Goal: Task Accomplishment & Management: Manage account settings

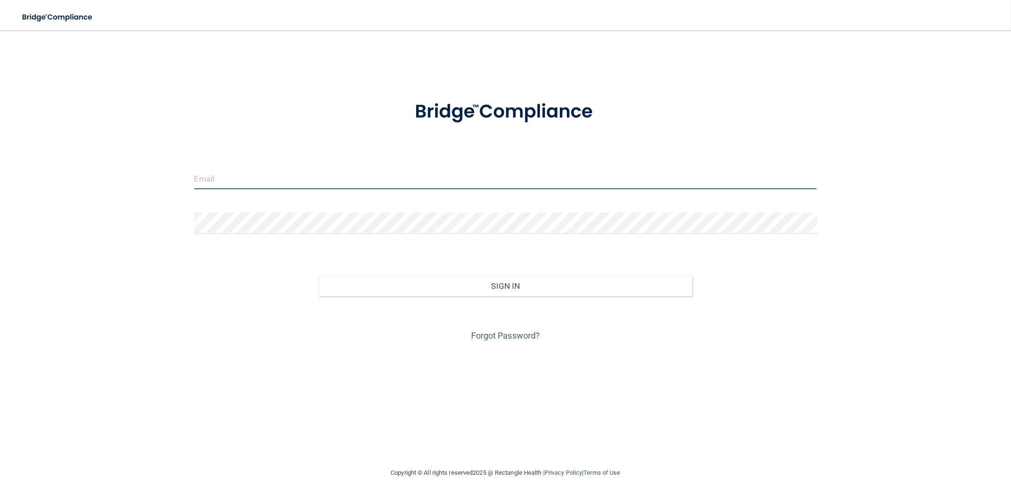
click at [323, 176] on input "email" at bounding box center [505, 178] width 623 height 21
type input "[EMAIL_ADDRESS][DOMAIN_NAME]"
click at [319, 275] on button "Sign In" at bounding box center [506, 285] width 374 height 21
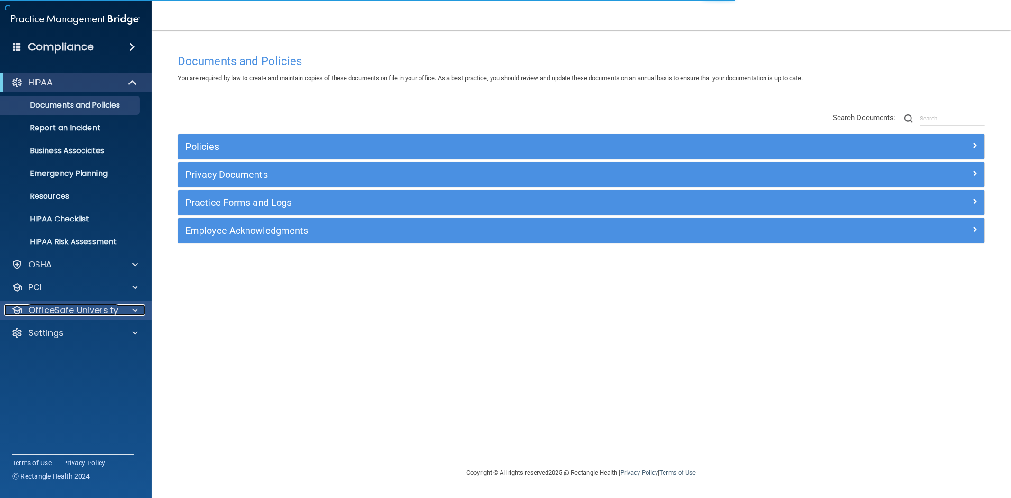
click at [130, 303] on div at bounding box center [134, 309] width 24 height 11
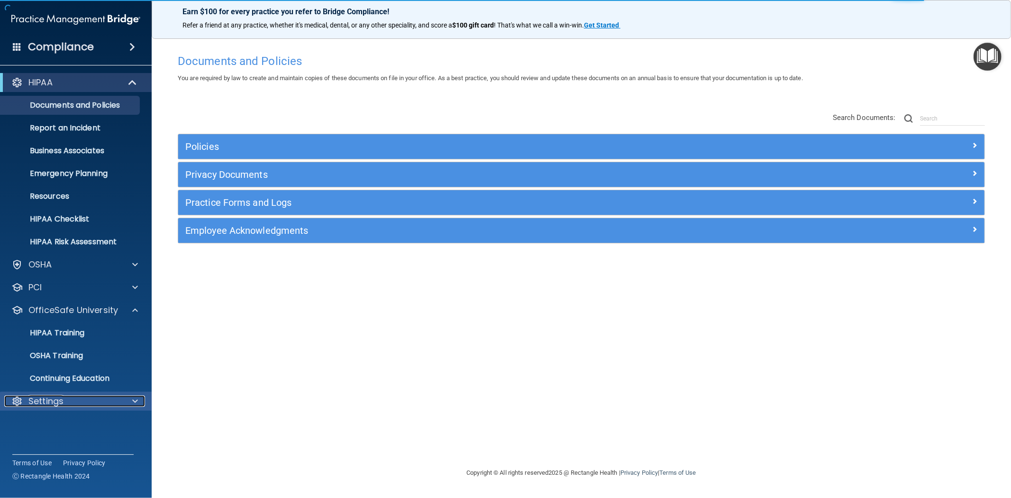
click at [65, 303] on div "Settings" at bounding box center [63, 400] width 118 height 11
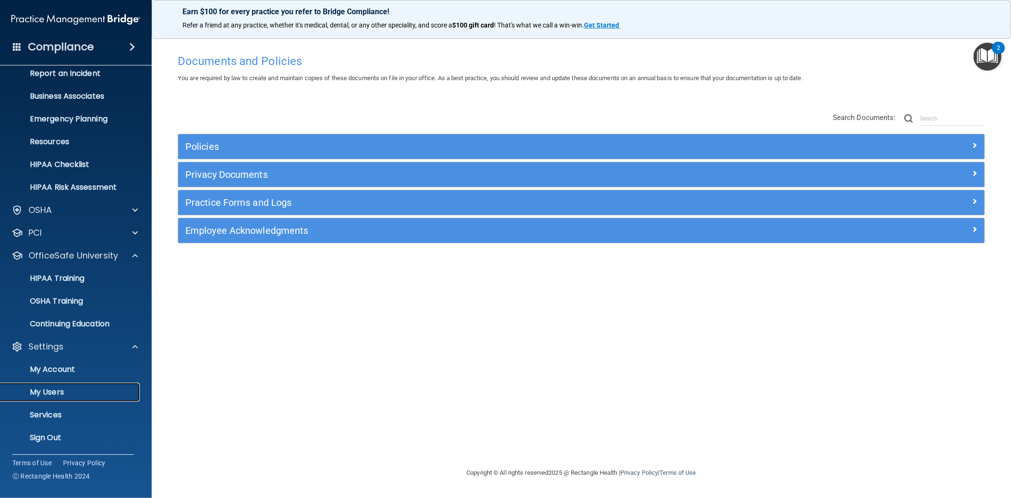
click at [57, 303] on p "My Users" at bounding box center [70, 391] width 129 height 9
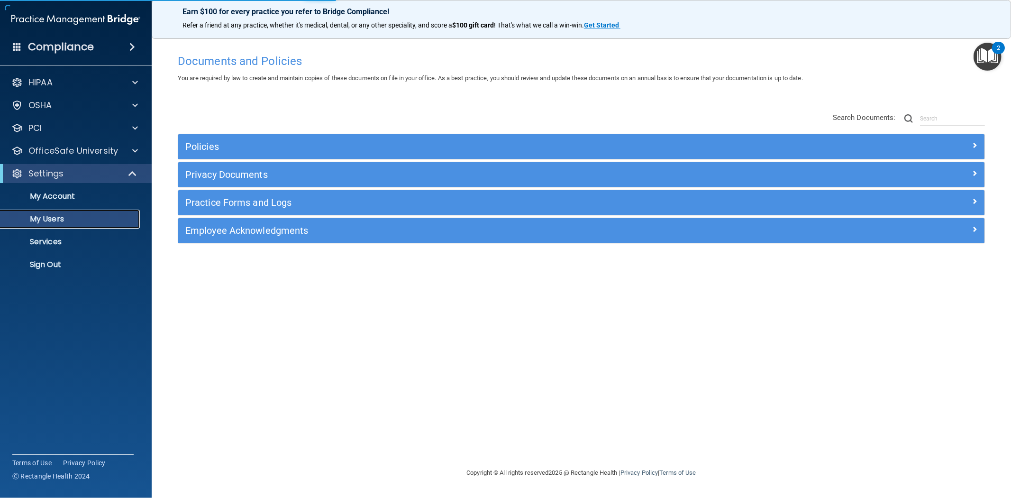
select select "20"
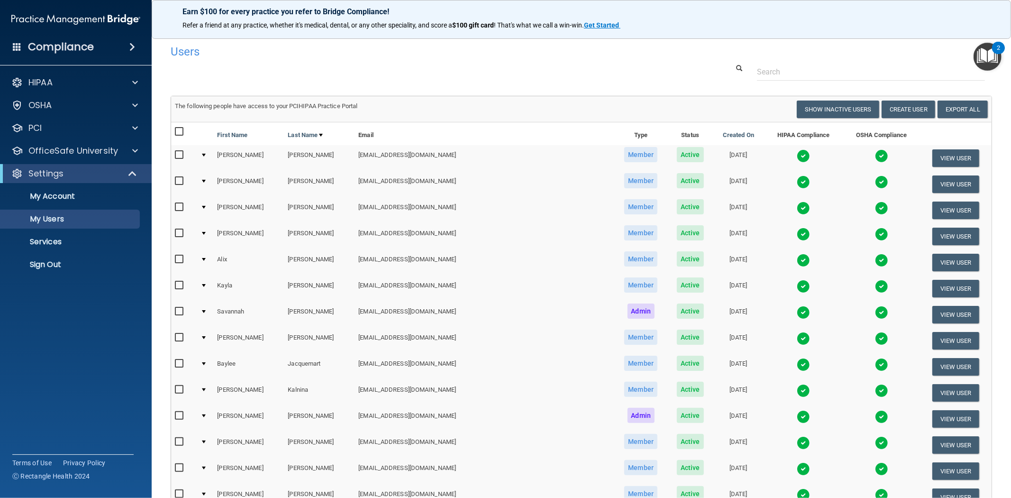
click at [176, 155] on input "checkbox" at bounding box center [180, 155] width 11 height 8
checkbox input "true"
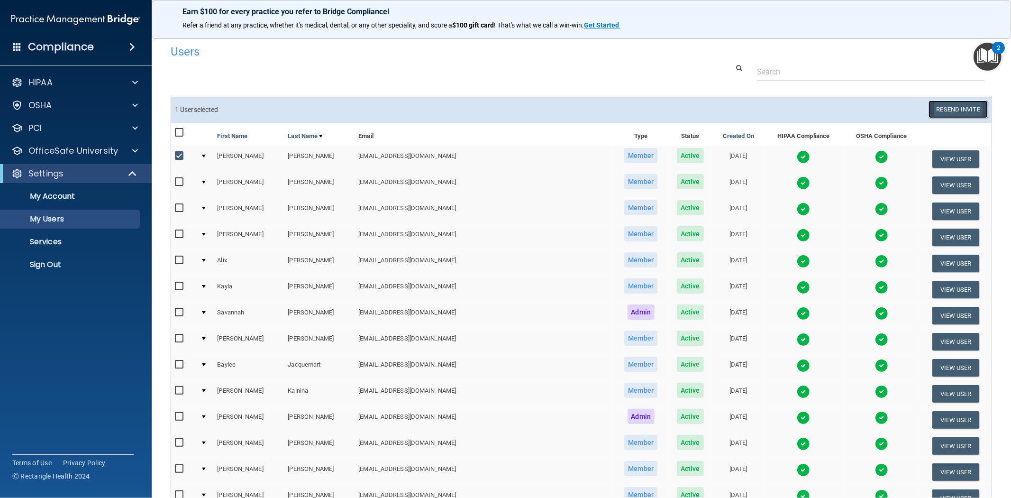
click at [505, 107] on button "Resend Invite" at bounding box center [958, 110] width 59 height 18
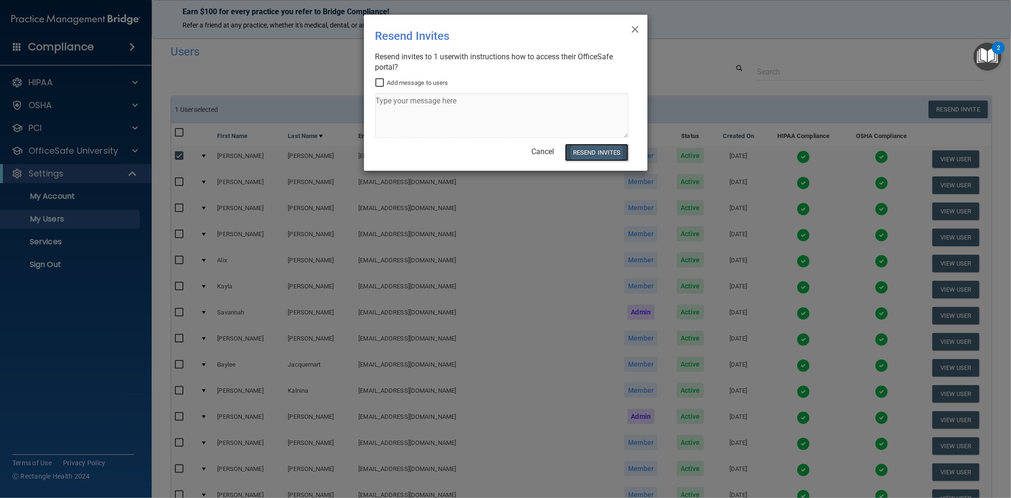
click at [505, 149] on button "Resend Invites" at bounding box center [596, 153] width 63 height 18
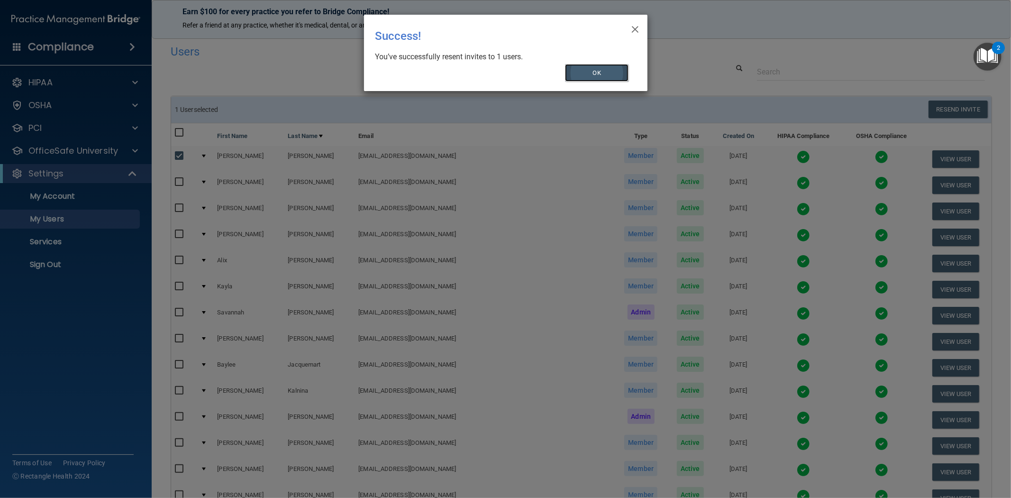
click at [505, 76] on button "OK" at bounding box center [597, 73] width 64 height 18
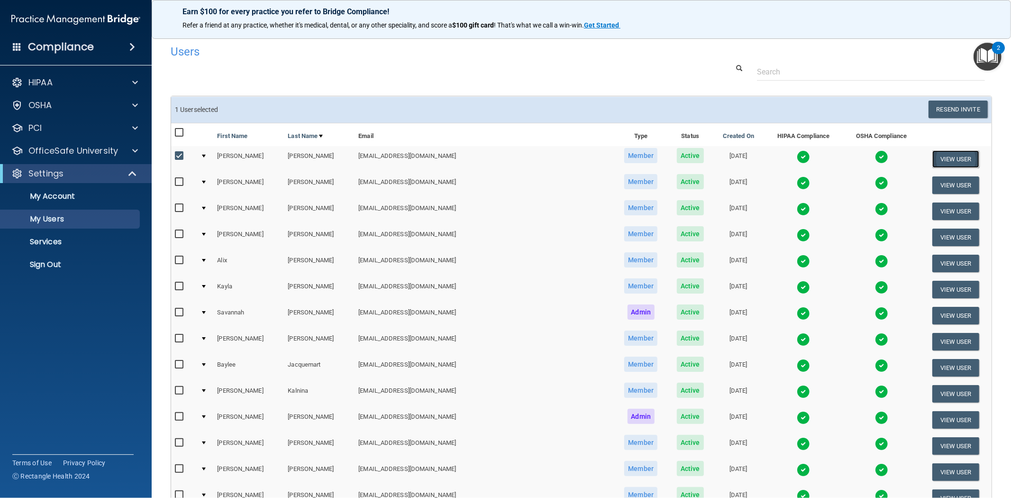
click at [505, 156] on button "View User" at bounding box center [956, 159] width 47 height 18
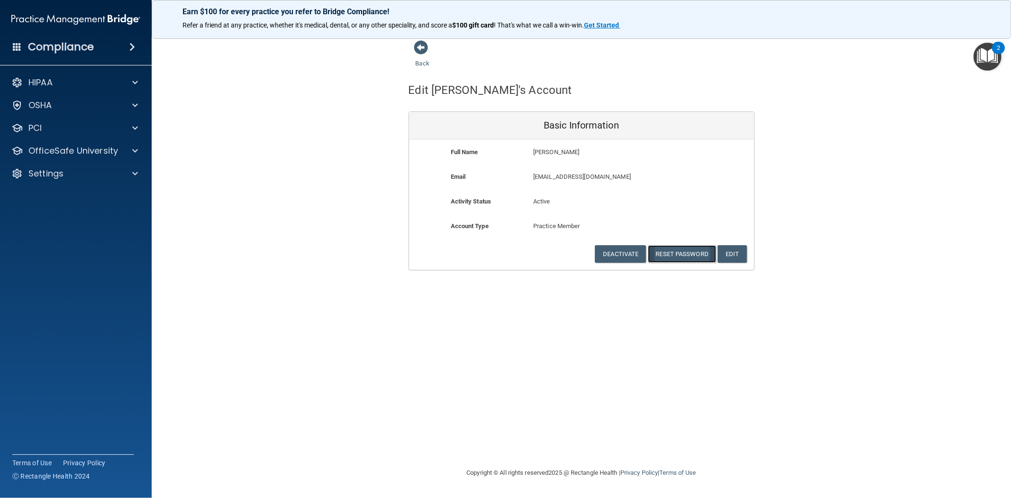
click at [505, 254] on button "Reset Password" at bounding box center [682, 254] width 68 height 18
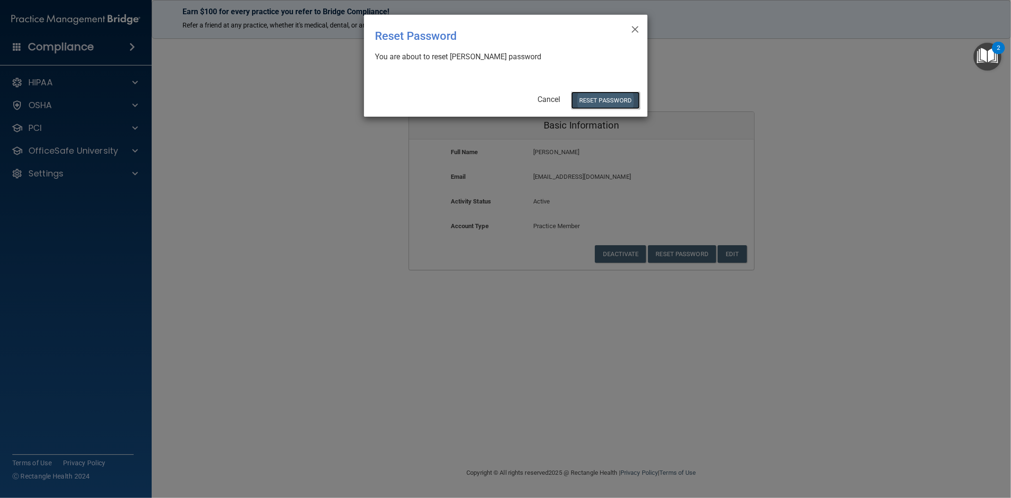
click at [505, 102] on button "Reset Password" at bounding box center [605, 101] width 68 height 18
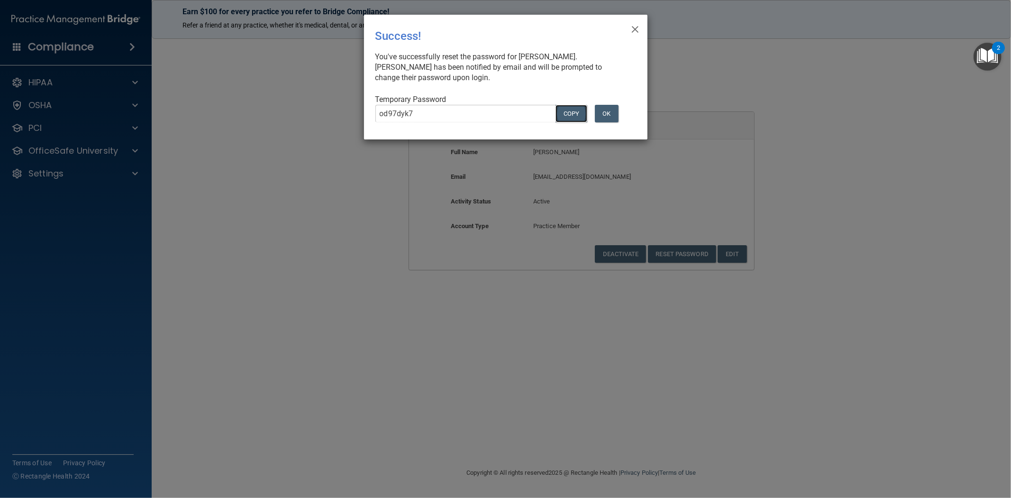
click at [505, 118] on button "COPY" at bounding box center [571, 114] width 31 height 18
click at [505, 30] on div "× Close Success! You've successfully reset the password for [PERSON_NAME]. [PER…" at bounding box center [506, 77] width 284 height 125
click at [505, 27] on span "×" at bounding box center [635, 27] width 9 height 19
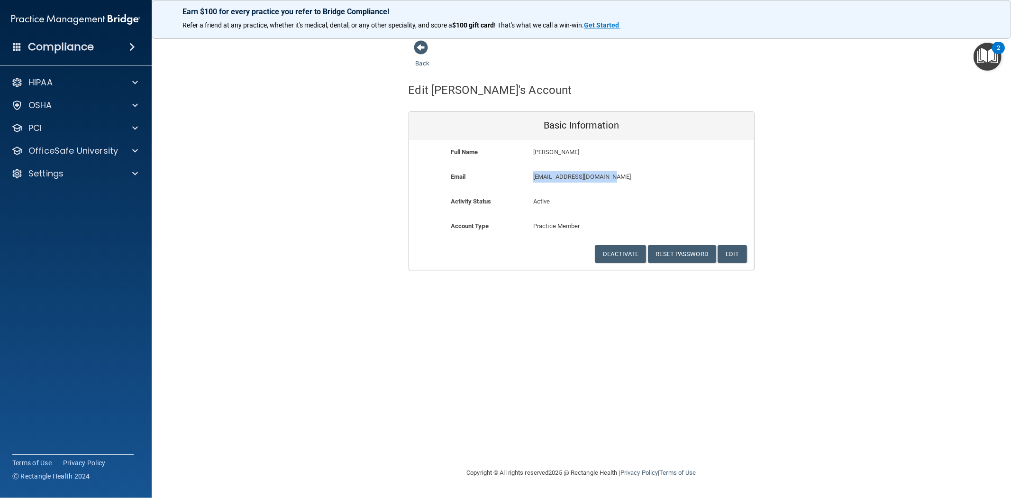
drag, startPoint x: 610, startPoint y: 177, endPoint x: 530, endPoint y: 180, distance: 79.7
click at [505, 180] on div "[EMAIL_ADDRESS][DOMAIN_NAME] [EMAIL_ADDRESS][DOMAIN_NAME]" at bounding box center [608, 180] width 165 height 18
copy p "[EMAIL_ADDRESS][DOMAIN_NAME]"
click at [505, 253] on button "Reset Password" at bounding box center [682, 254] width 68 height 18
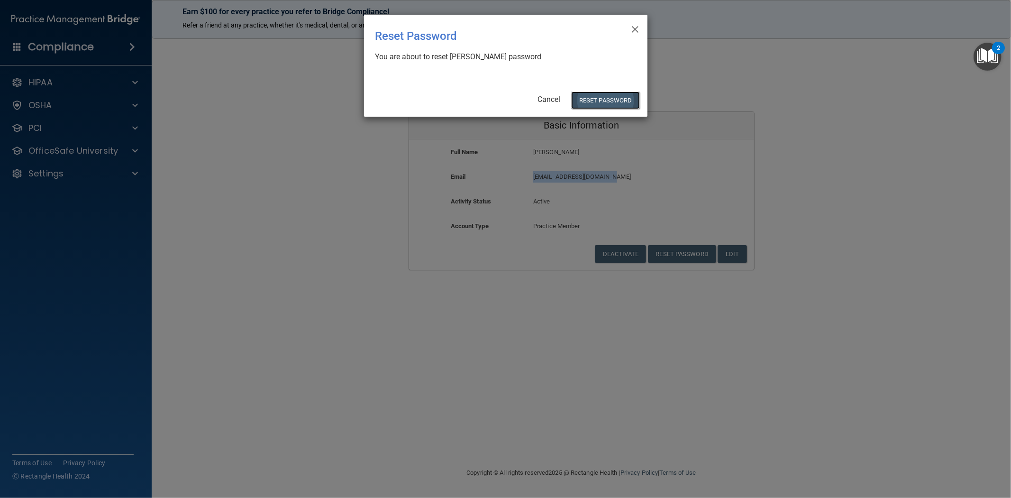
click at [505, 101] on button "Reset Password" at bounding box center [605, 101] width 68 height 18
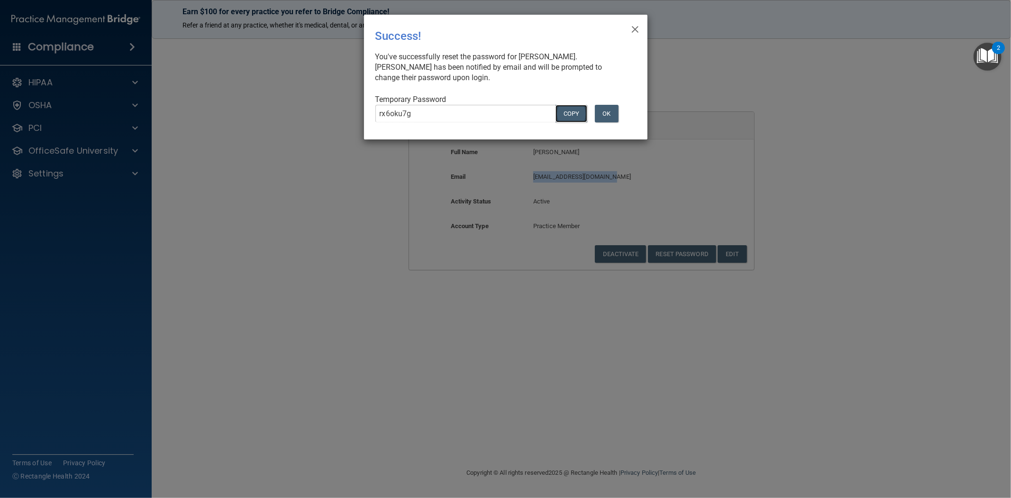
click at [505, 113] on button "COPY" at bounding box center [571, 114] width 31 height 18
click at [505, 113] on button "OK" at bounding box center [607, 114] width 24 height 18
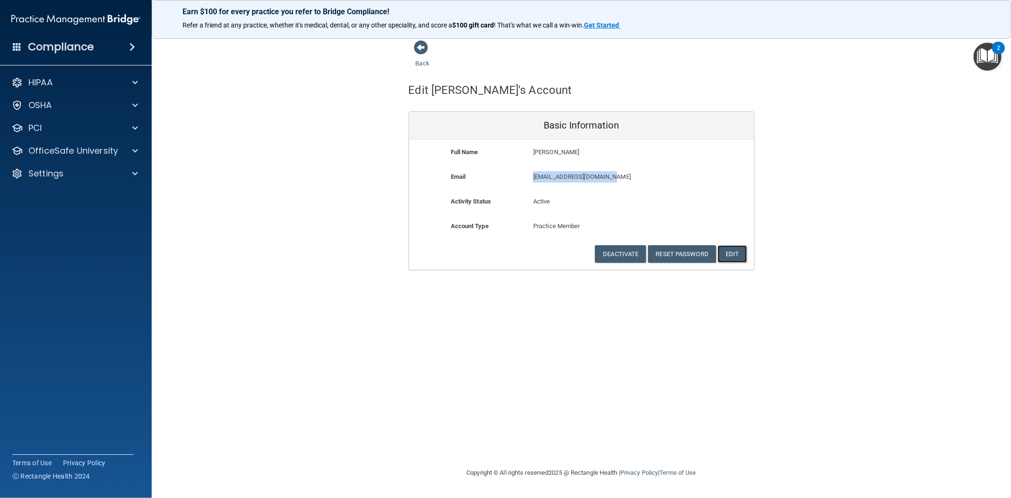
click at [505, 252] on button "Edit" at bounding box center [732, 254] width 29 height 18
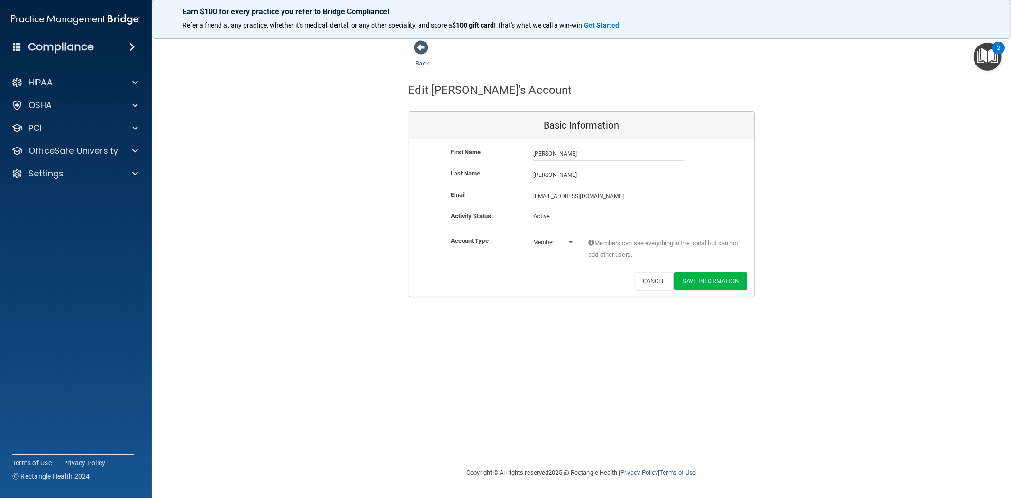
drag, startPoint x: 608, startPoint y: 195, endPoint x: 457, endPoint y: 209, distance: 151.9
click at [457, 209] on div "Email [EMAIL_ADDRESS][DOMAIN_NAME] [EMAIL_ADDRESS][DOMAIN_NAME]" at bounding box center [581, 199] width 345 height 21
paste input "outlook"
type input "[EMAIL_ADDRESS][DOMAIN_NAME]"
click at [505, 283] on button "Save Information" at bounding box center [711, 281] width 73 height 18
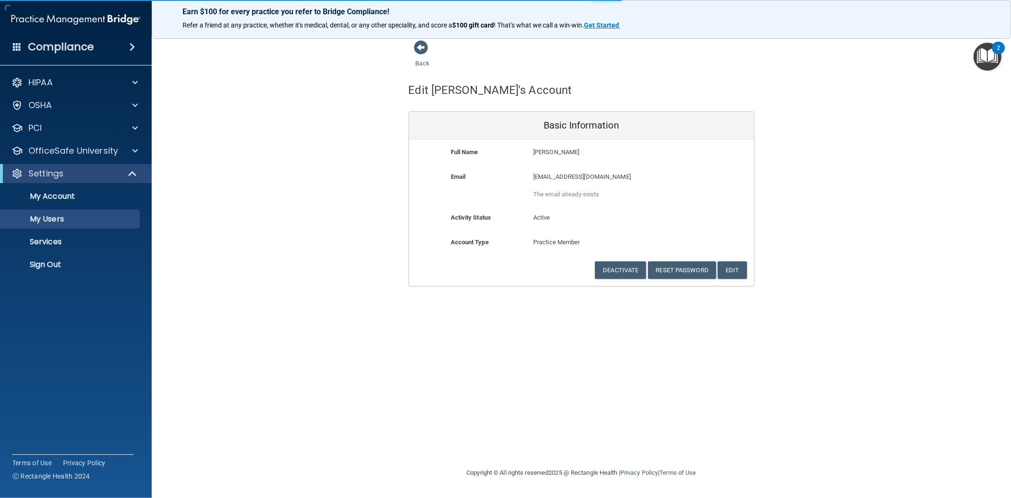
select select "20"
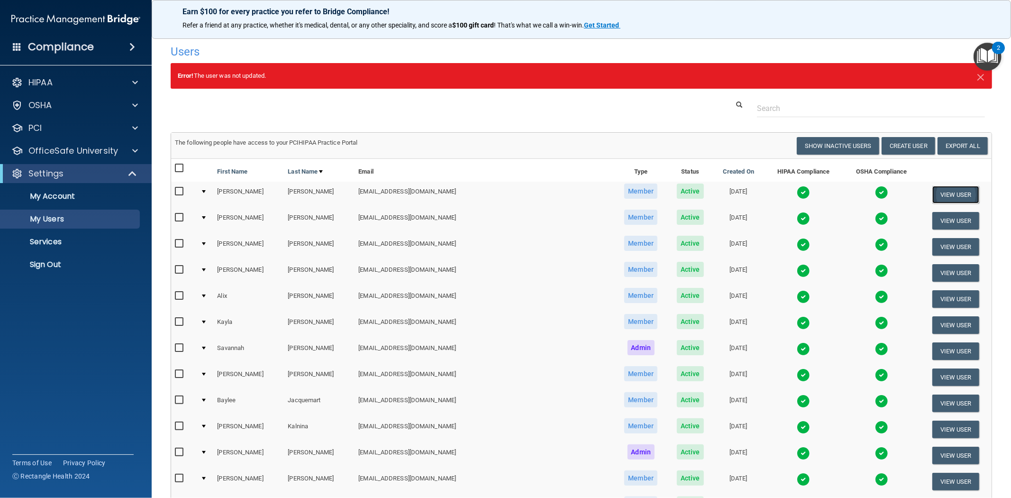
click at [505, 196] on button "View User" at bounding box center [956, 195] width 47 height 18
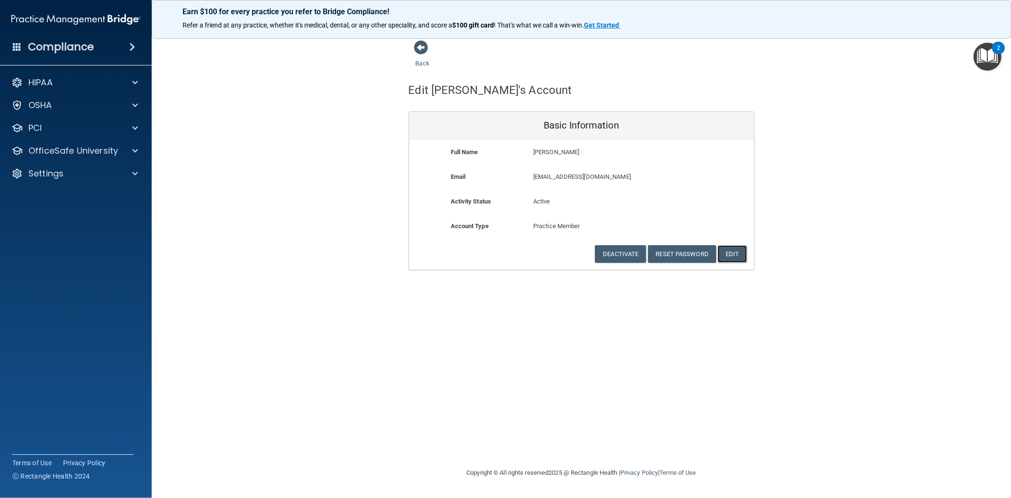
click at [505, 248] on button "Edit" at bounding box center [732, 254] width 29 height 18
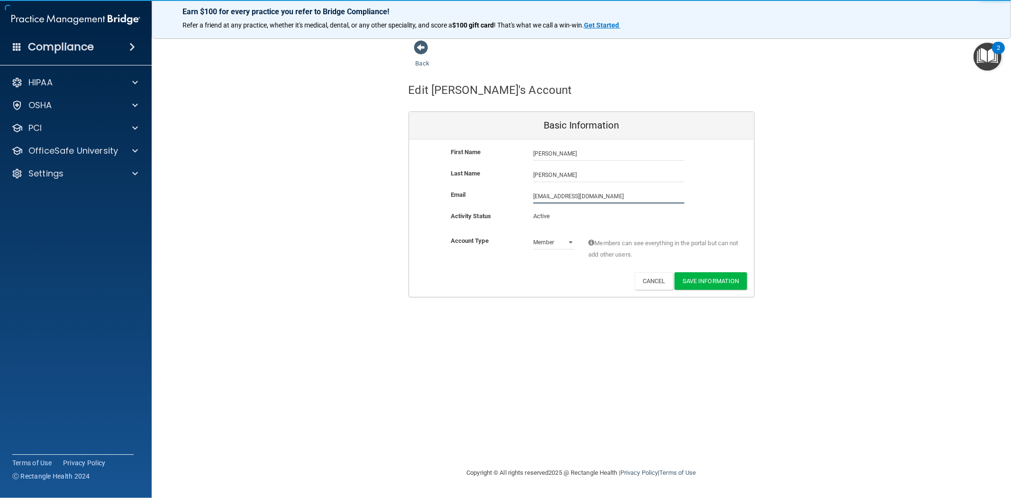
drag, startPoint x: 610, startPoint y: 195, endPoint x: 427, endPoint y: 199, distance: 182.6
click at [427, 199] on div "Email [EMAIL_ADDRESS][DOMAIN_NAME] [EMAIL_ADDRESS][DOMAIN_NAME]" at bounding box center [581, 196] width 345 height 14
paste input "outlook"
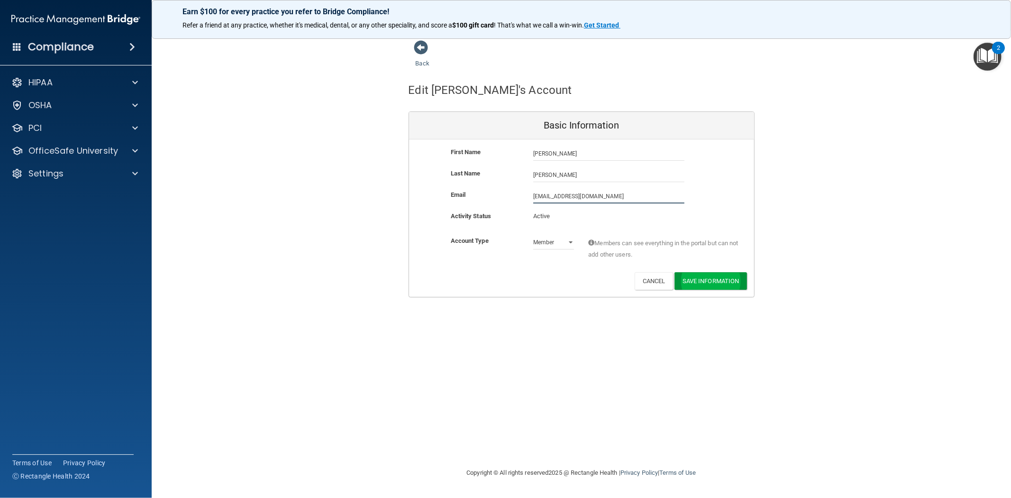
type input "[EMAIL_ADDRESS][DOMAIN_NAME]"
click at [505, 283] on button "Save Information" at bounding box center [711, 283] width 73 height 18
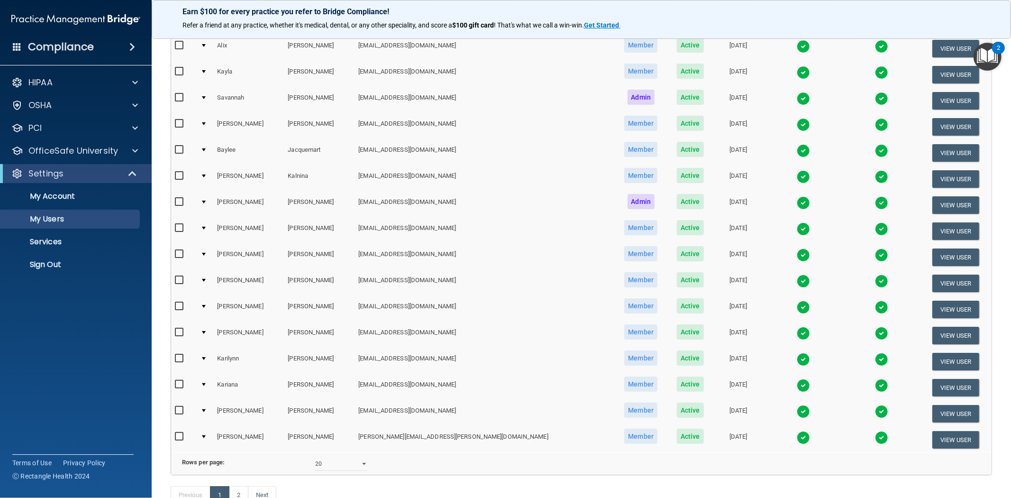
scroll to position [263, 0]
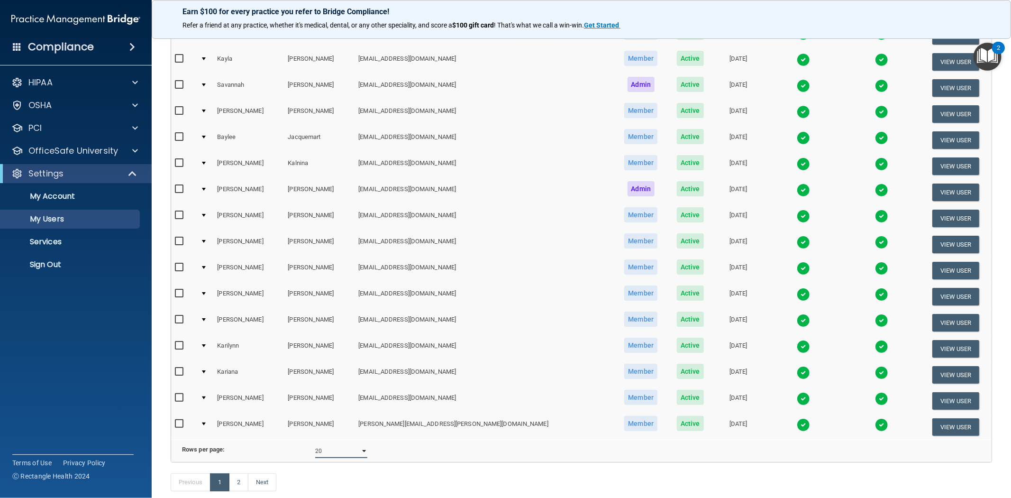
click at [332, 303] on select "10 20 30 40 all" at bounding box center [341, 451] width 52 height 14
select select "29"
click at [315, 303] on select "10 20 30 40 all" at bounding box center [341, 451] width 52 height 14
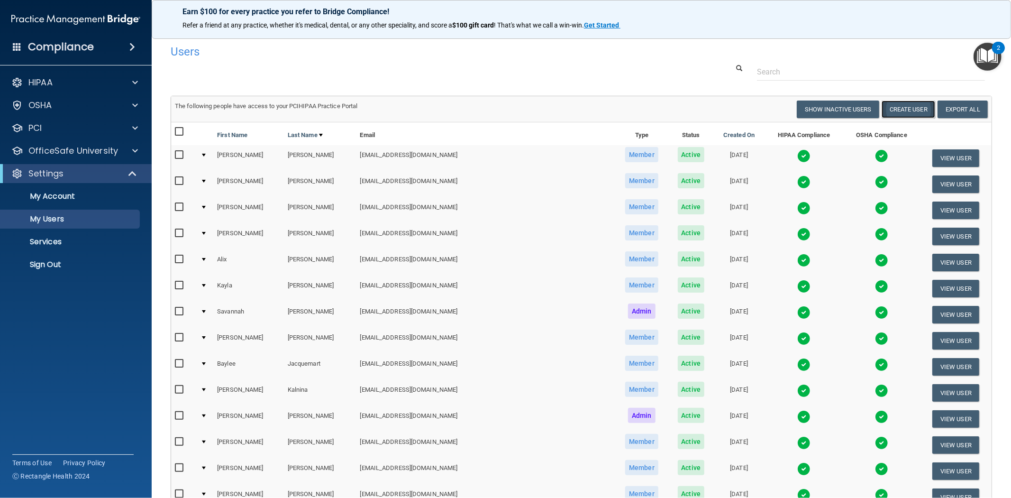
click at [505, 110] on button "Create User" at bounding box center [909, 110] width 54 height 18
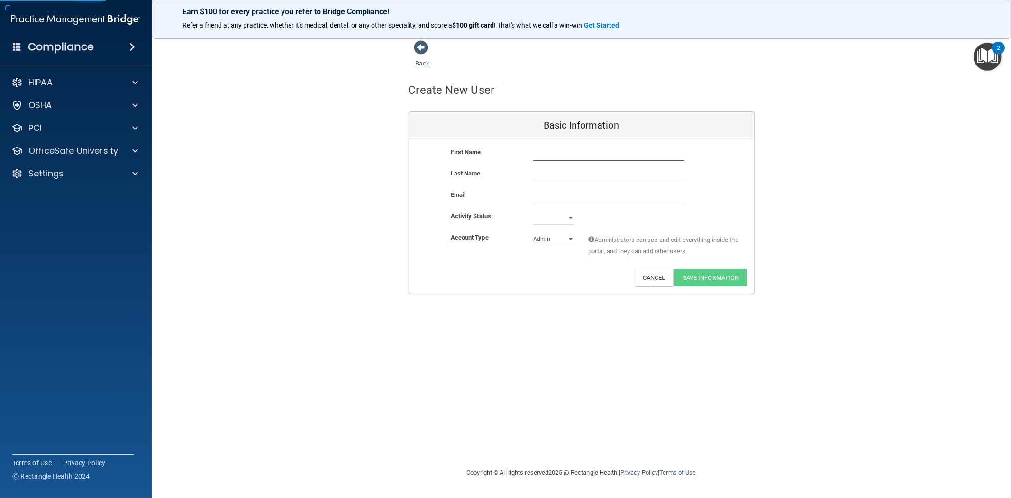
click at [505, 156] on input "text" at bounding box center [608, 154] width 151 height 14
type input "[PERSON_NAME]"
paste input "[EMAIL_ADDRESS][DOMAIN_NAME]"
type input "[EMAIL_ADDRESS][DOMAIN_NAME]"
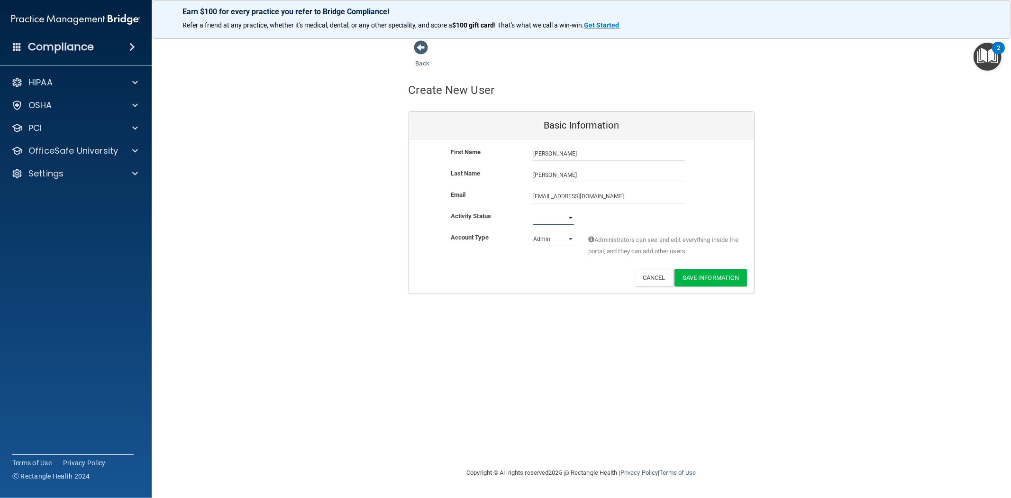
click at [505, 211] on div "First Name [PERSON_NAME] [PERSON_NAME] Last Name [PERSON_NAME] Email [EMAIL_ADD…" at bounding box center [581, 216] width 345 height 154
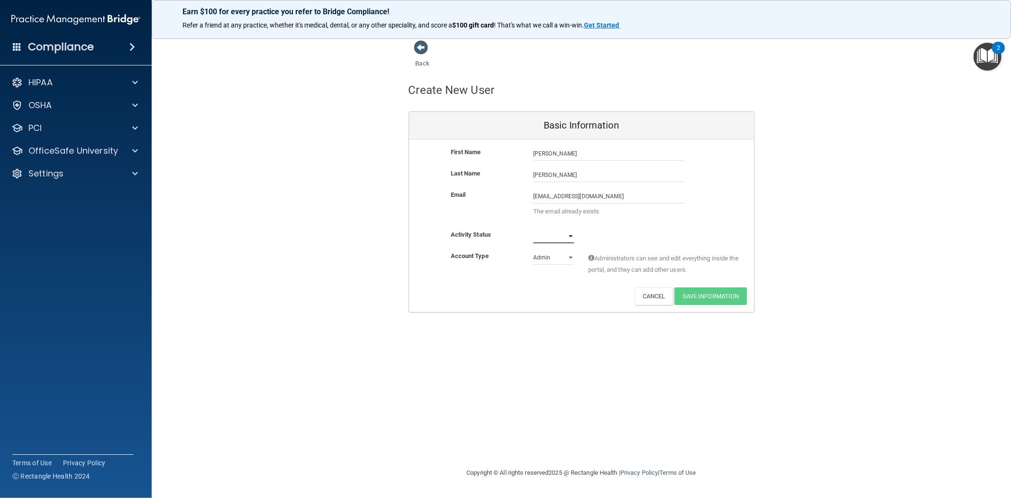
select select "active"
click at [505, 229] on select "Active Inactive" at bounding box center [553, 236] width 41 height 14
click at [505, 258] on select "Admin Member" at bounding box center [553, 257] width 41 height 14
select select "practice_member"
click at [505, 250] on select "Admin Member" at bounding box center [553, 257] width 41 height 14
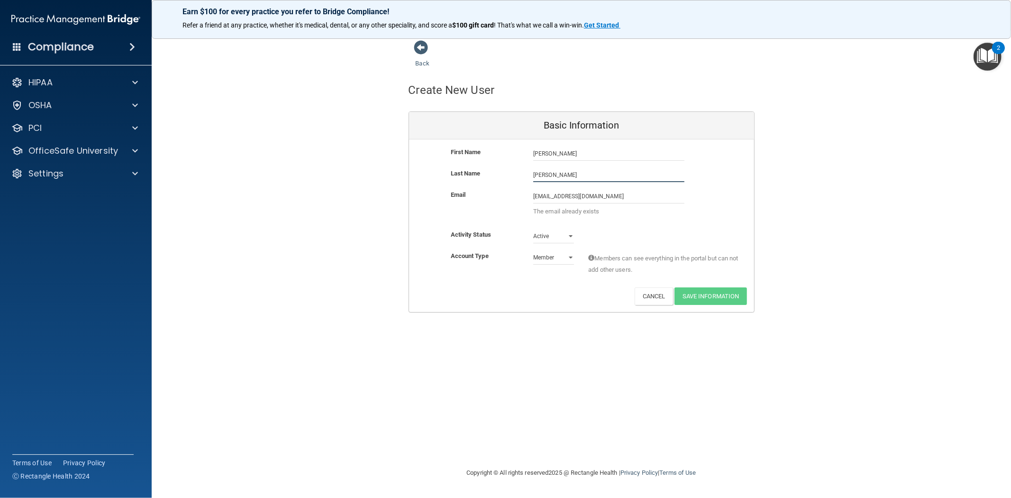
click at [505, 176] on input "[PERSON_NAME]" at bounding box center [608, 175] width 151 height 14
type input "[PERSON_NAME]"
click at [505, 154] on input "[PERSON_NAME]" at bounding box center [608, 154] width 151 height 14
type input "[PERSON_NAME] M"
click at [505, 287] on div "Deactivate Reset Password Edit Cancel Save Information" at bounding box center [581, 296] width 345 height 18
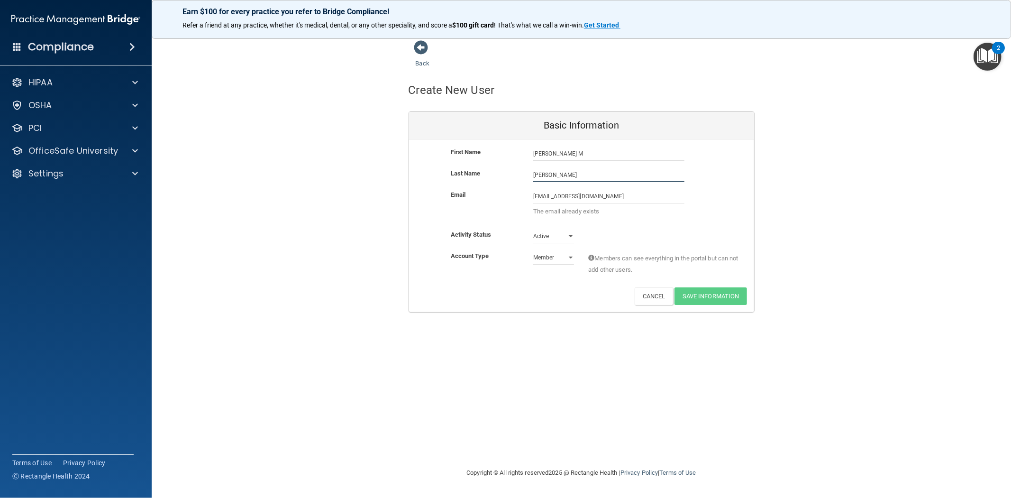
click at [505, 178] on input "[PERSON_NAME]" at bounding box center [608, 175] width 151 height 14
click at [505, 196] on input "[EMAIL_ADDRESS][DOMAIN_NAME]" at bounding box center [608, 196] width 151 height 14
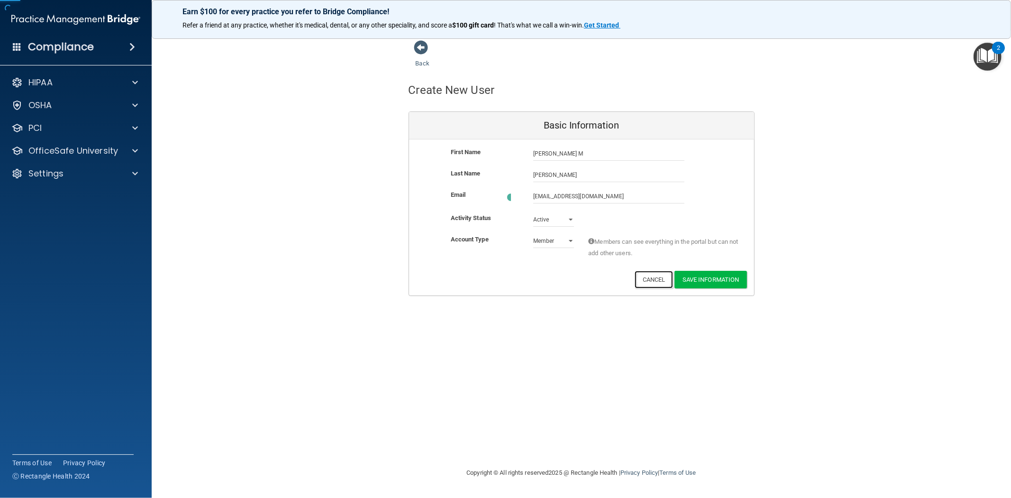
click at [505, 294] on div "First Name [PERSON_NAME] [PERSON_NAME] M Last Name [PERSON_NAME] Email [EMAIL_A…" at bounding box center [581, 217] width 345 height 156
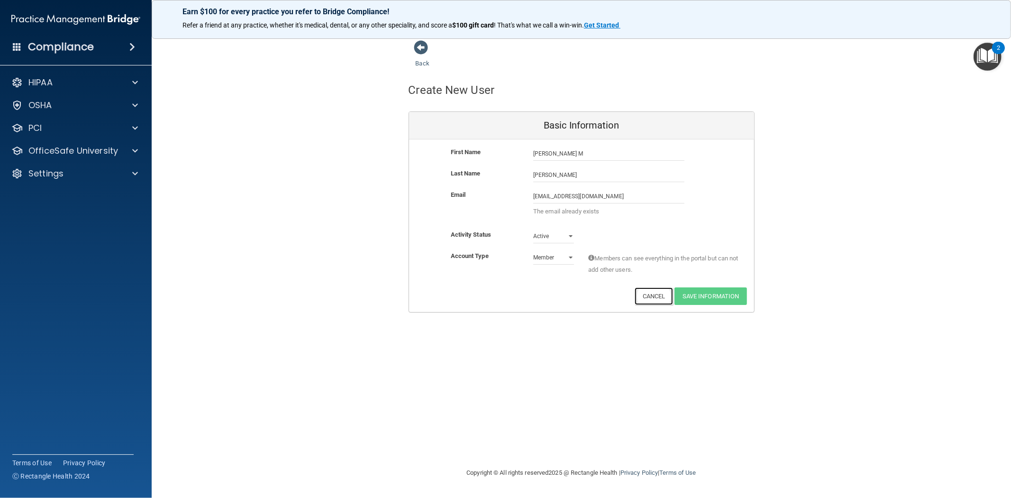
click at [505, 296] on button "Cancel" at bounding box center [654, 296] width 38 height 18
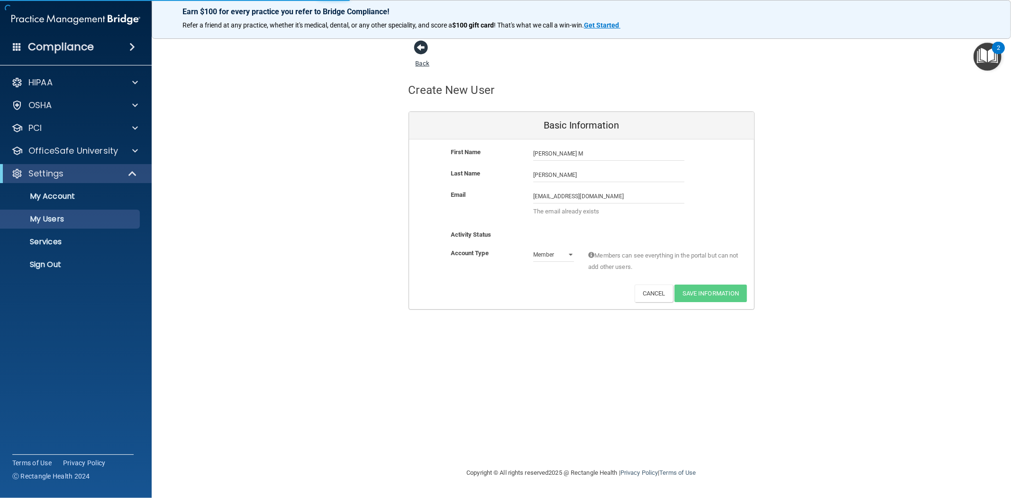
click at [423, 45] on span at bounding box center [421, 47] width 14 height 14
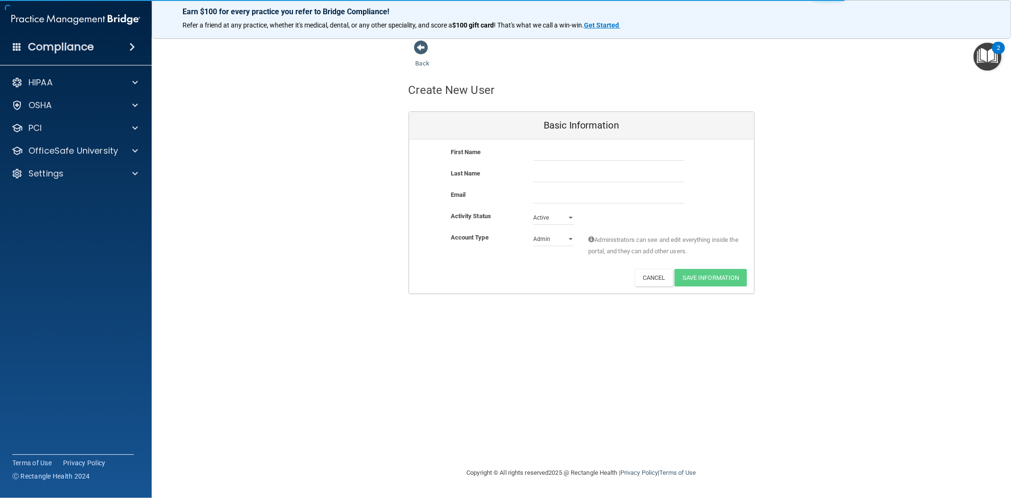
click at [423, 45] on span at bounding box center [421, 47] width 14 height 14
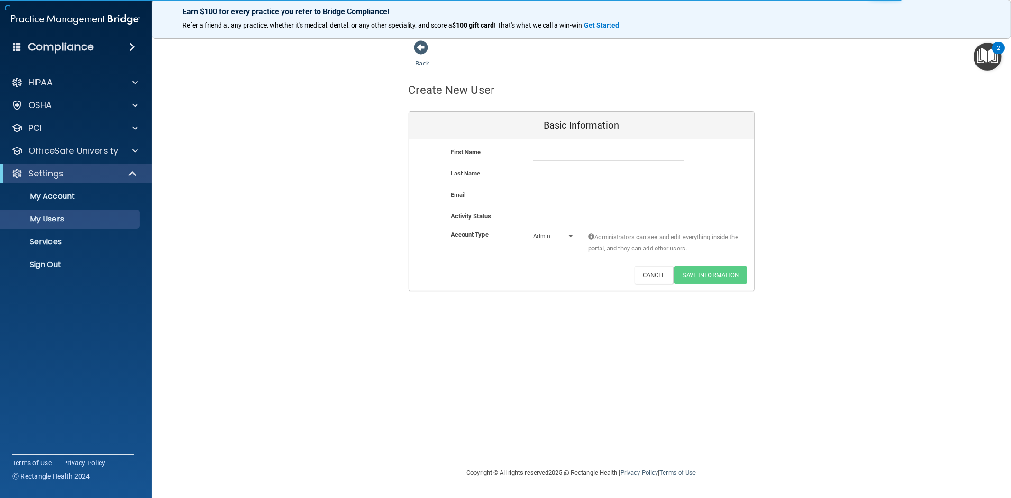
click at [423, 45] on span at bounding box center [421, 47] width 14 height 14
click at [50, 216] on p "My Users" at bounding box center [70, 218] width 129 height 9
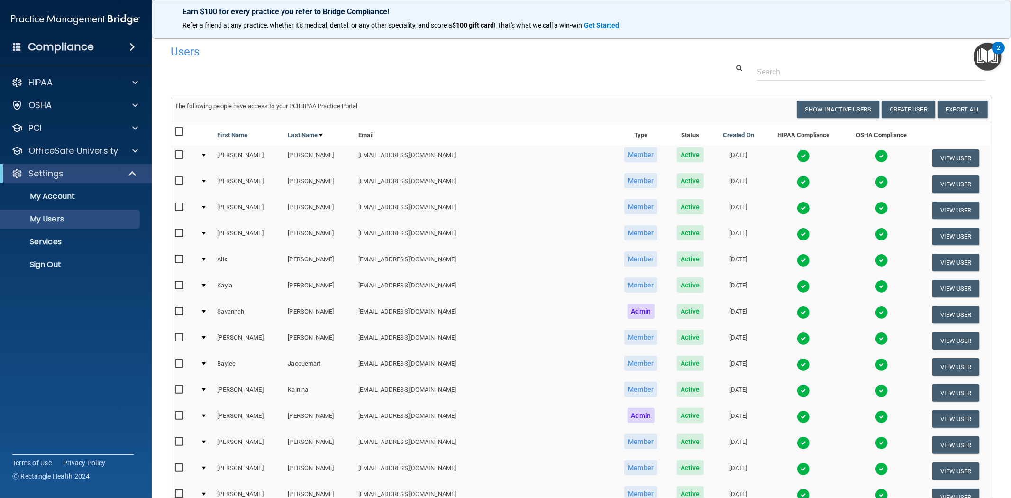
click at [481, 138] on th "Email" at bounding box center [485, 133] width 260 height 23
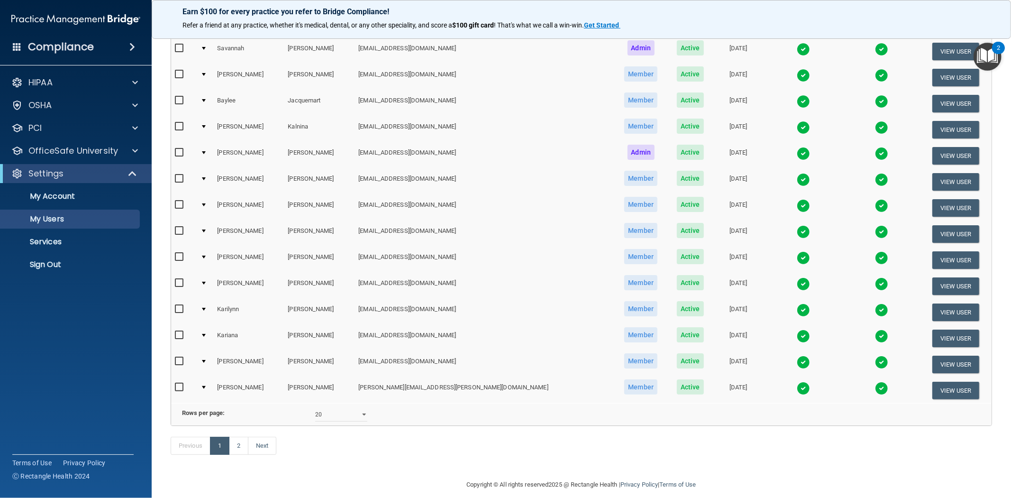
scroll to position [281, 0]
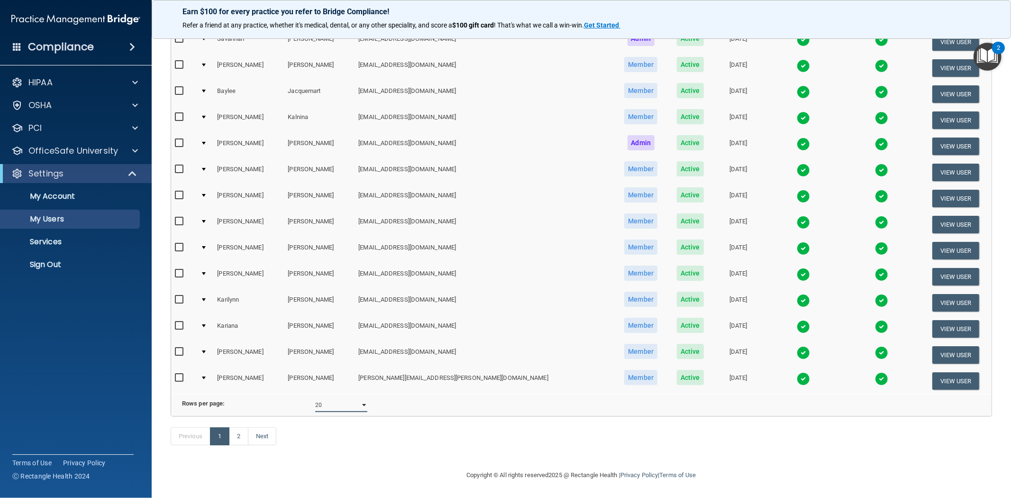
click at [340, 303] on select "10 20 30 40 all" at bounding box center [341, 405] width 52 height 14
select select "29"
click at [315, 303] on select "10 20 30 40 all" at bounding box center [341, 405] width 52 height 14
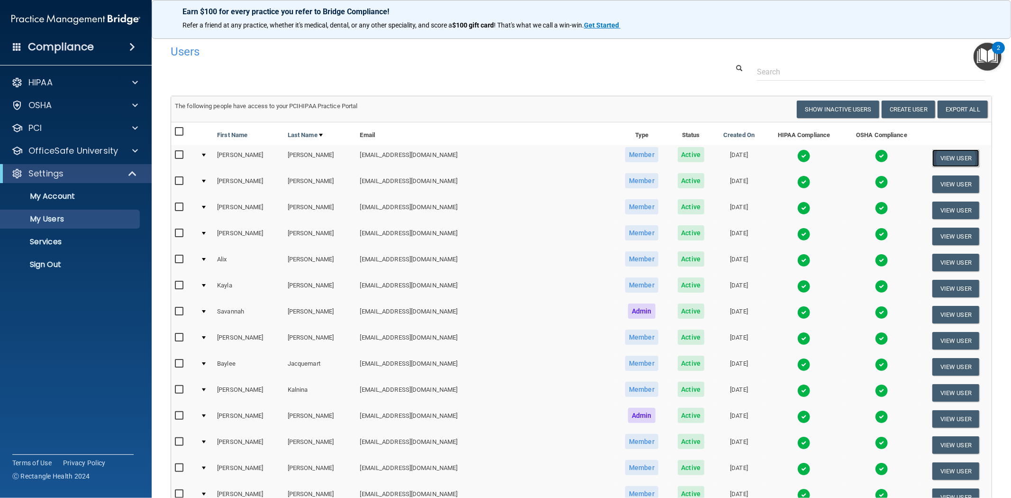
click at [505, 153] on button "View User" at bounding box center [956, 158] width 47 height 18
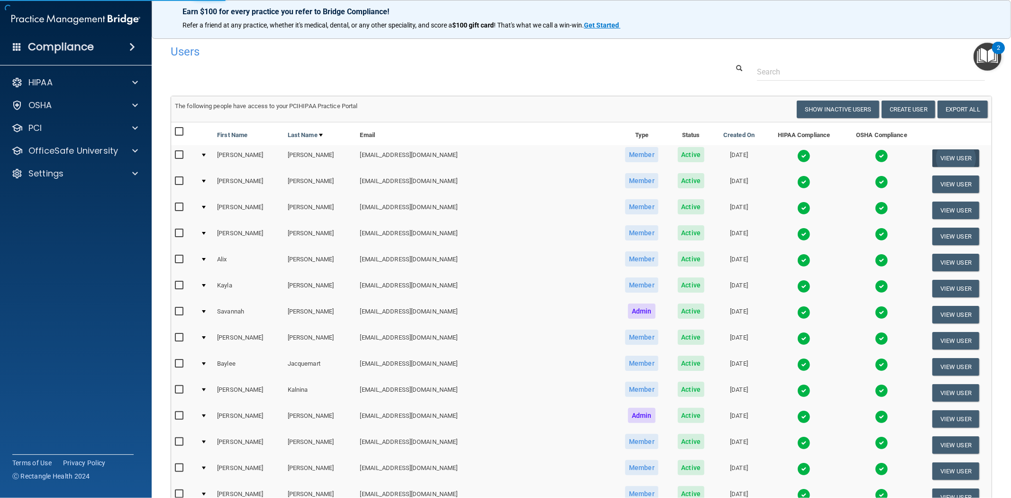
select select "practice_member"
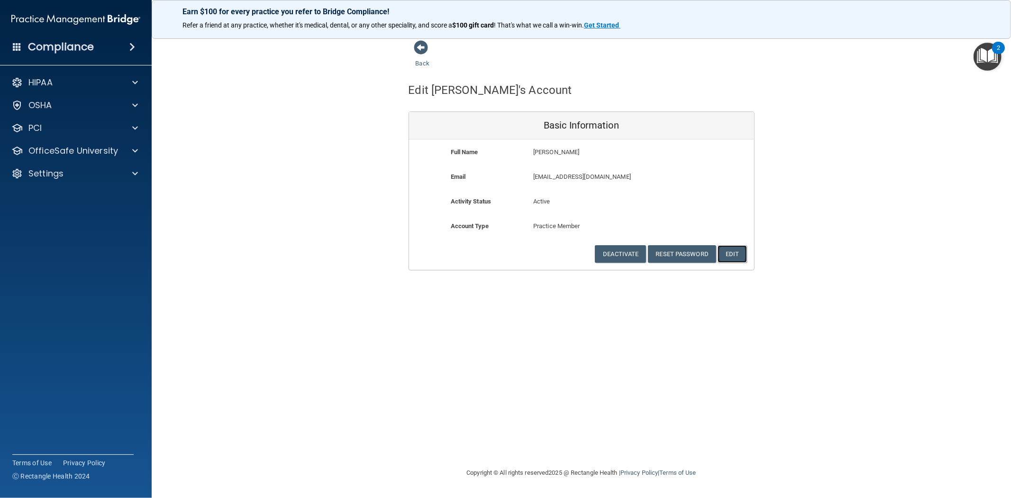
click at [505, 257] on button "Edit" at bounding box center [732, 254] width 29 height 18
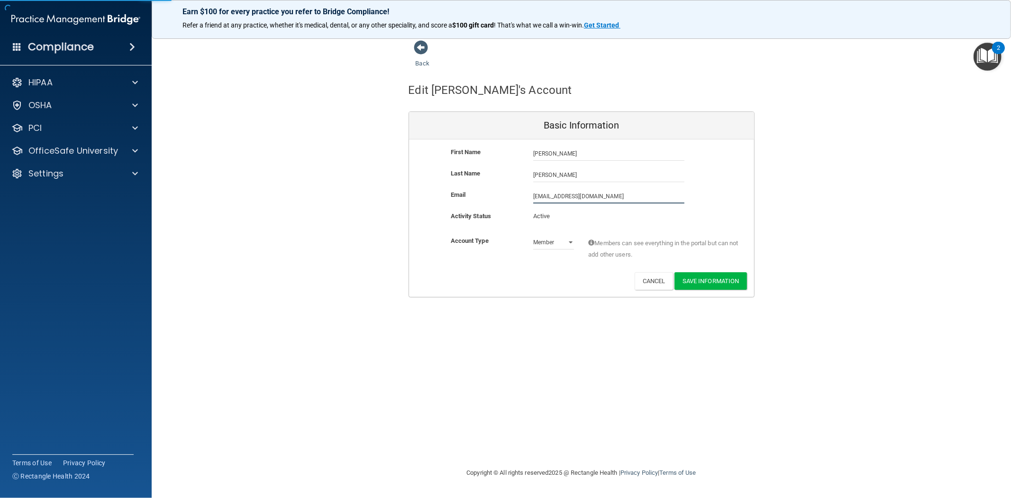
drag, startPoint x: 582, startPoint y: 197, endPoint x: 511, endPoint y: 200, distance: 71.2
click at [505, 200] on div "Email [EMAIL_ADDRESS][DOMAIN_NAME] [EMAIL_ADDRESS][DOMAIN_NAME]" at bounding box center [581, 196] width 345 height 14
type input "[EMAIL_ADDRESS][DOMAIN_NAME]"
click at [500, 257] on div "Account Type Practice Member Admin Member Financial Institution Business Associ…" at bounding box center [581, 250] width 345 height 30
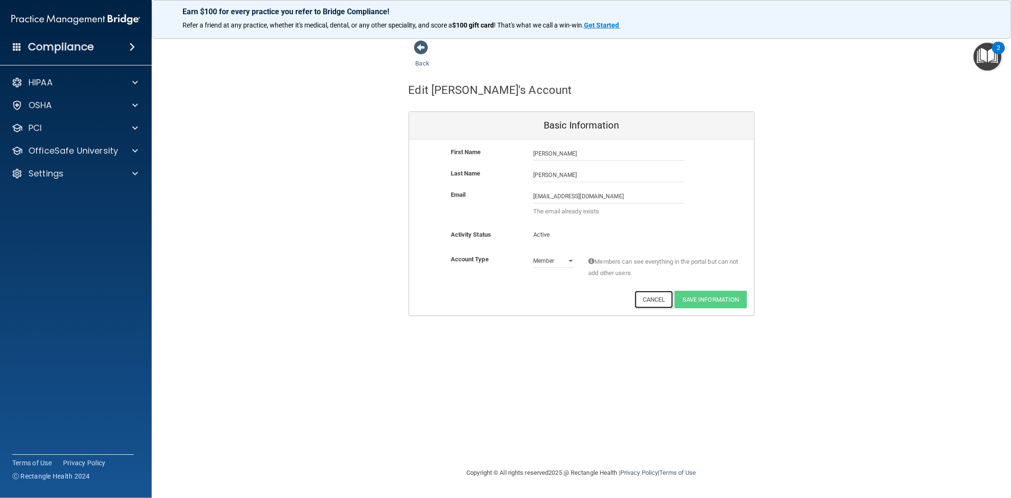
click at [505, 303] on button "Cancel" at bounding box center [654, 300] width 38 height 18
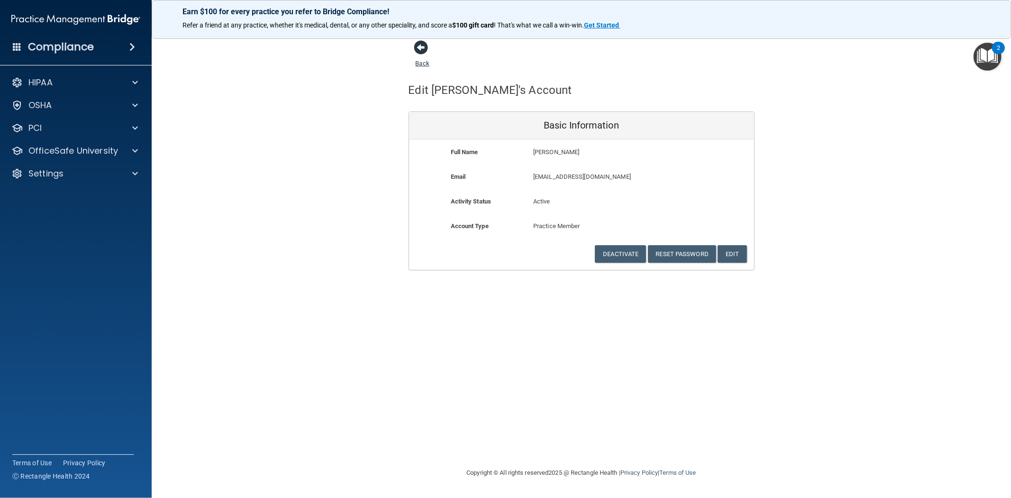
click at [416, 46] on span at bounding box center [421, 47] width 14 height 14
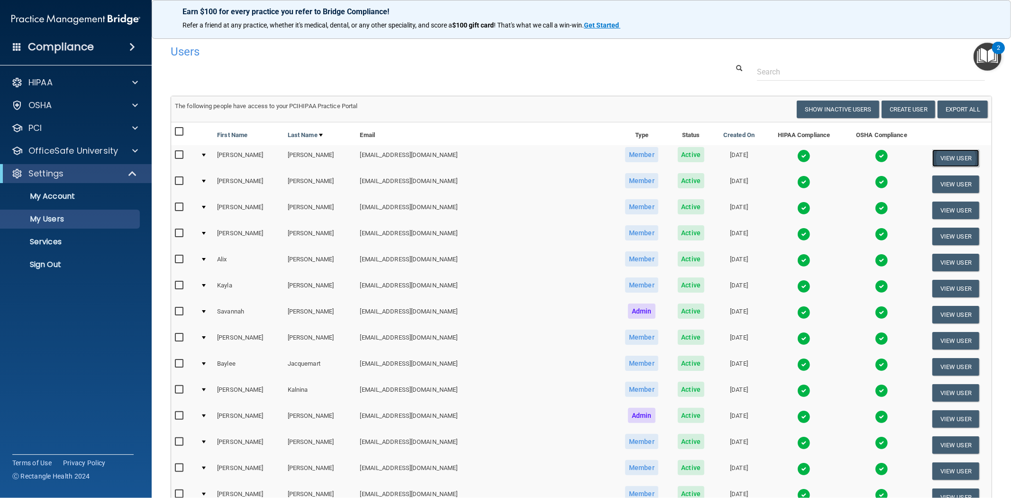
click at [505, 153] on button "View User" at bounding box center [956, 158] width 47 height 18
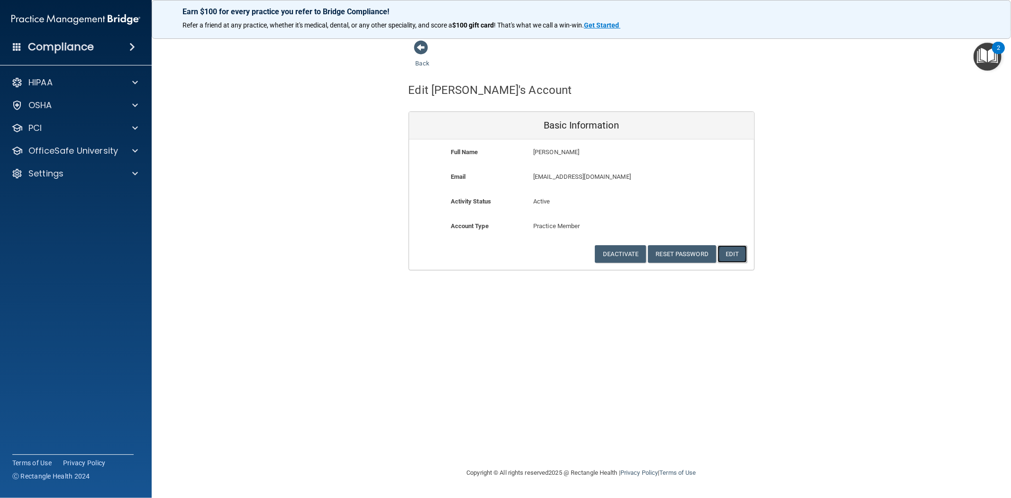
click at [505, 255] on button "Edit" at bounding box center [732, 254] width 29 height 18
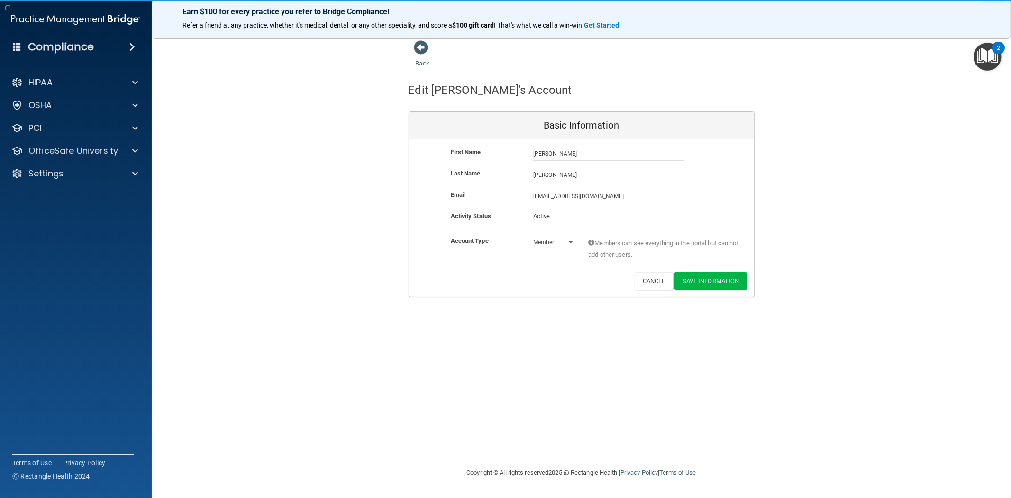
drag, startPoint x: 615, startPoint y: 198, endPoint x: 364, endPoint y: 202, distance: 251.3
click at [364, 202] on div "Back Edit [PERSON_NAME]'s Account Basic Information First Name [PERSON_NAME] [P…" at bounding box center [582, 168] width 822 height 257
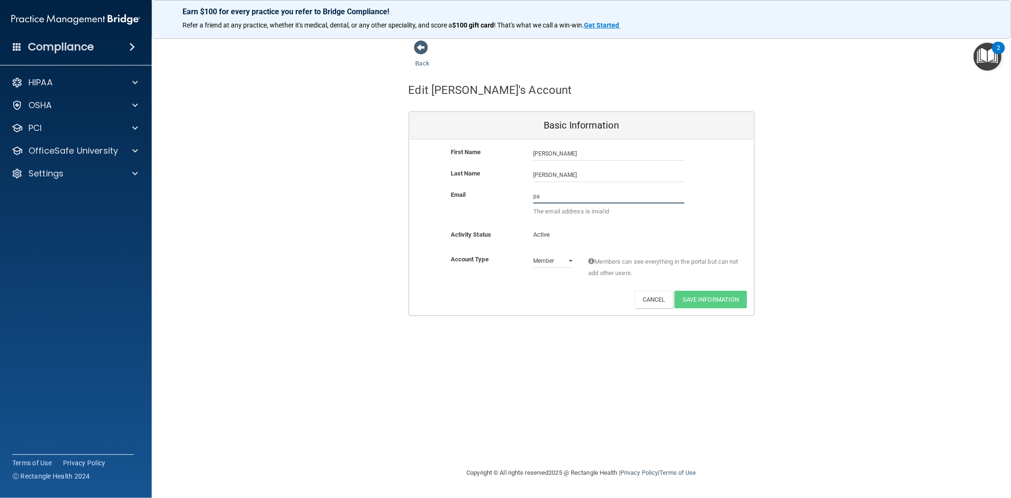
type input "p"
paste input "[EMAIL_ADDRESS][DOMAIN_NAME]"
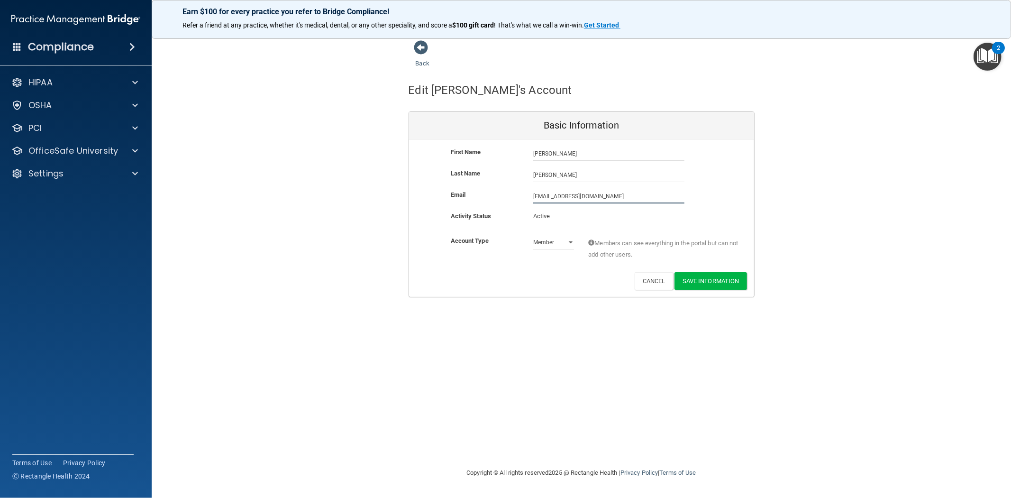
type input "[EMAIL_ADDRESS][DOMAIN_NAME]"
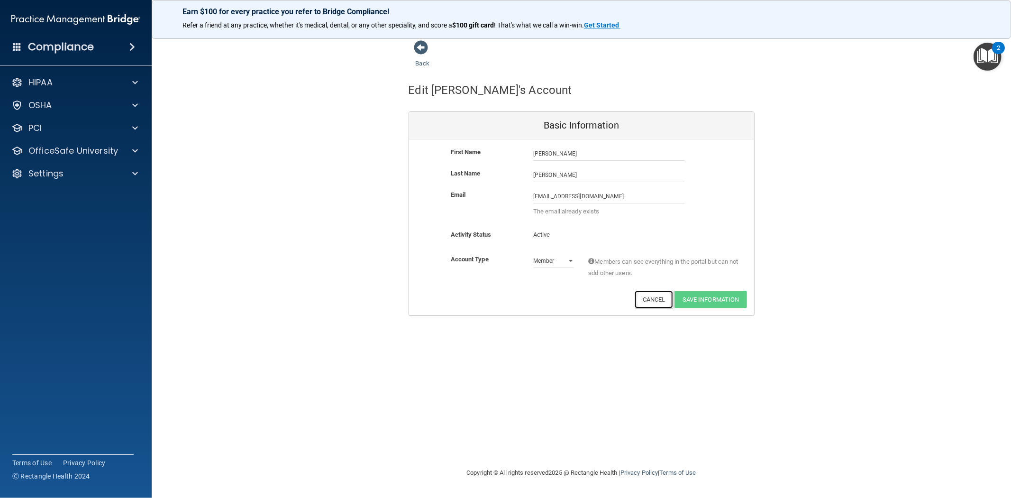
click at [505, 300] on button "Cancel" at bounding box center [654, 300] width 38 height 18
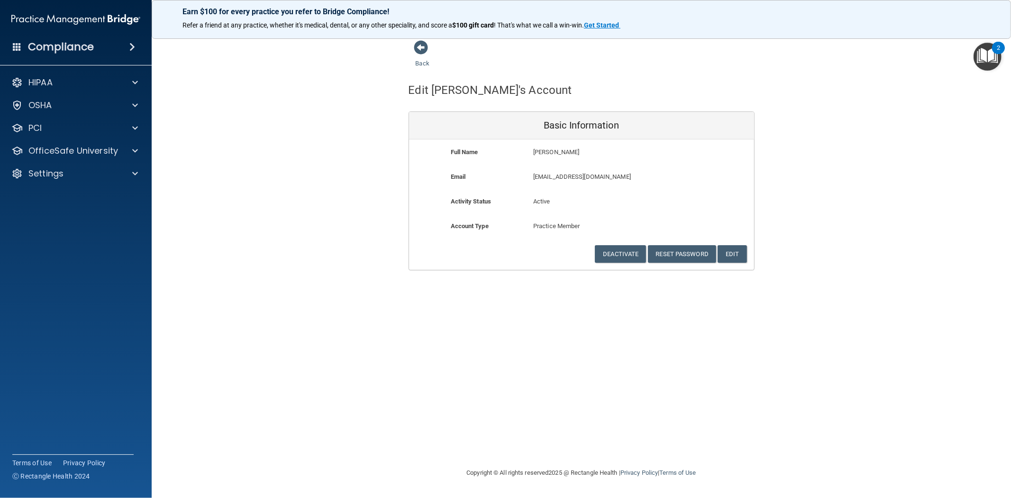
click at [505, 283] on div "Back Edit [PERSON_NAME]'s Account Basic Information Full Name [PERSON_NAME] [PE…" at bounding box center [582, 249] width 822 height 418
click at [419, 46] on span at bounding box center [421, 47] width 14 height 14
